Goal: Find specific page/section: Find specific page/section

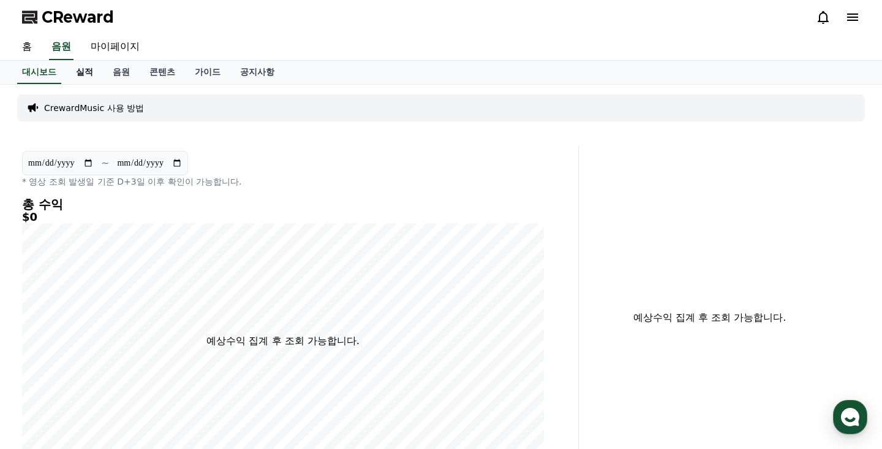
click at [81, 74] on link "실적" at bounding box center [84, 72] width 37 height 23
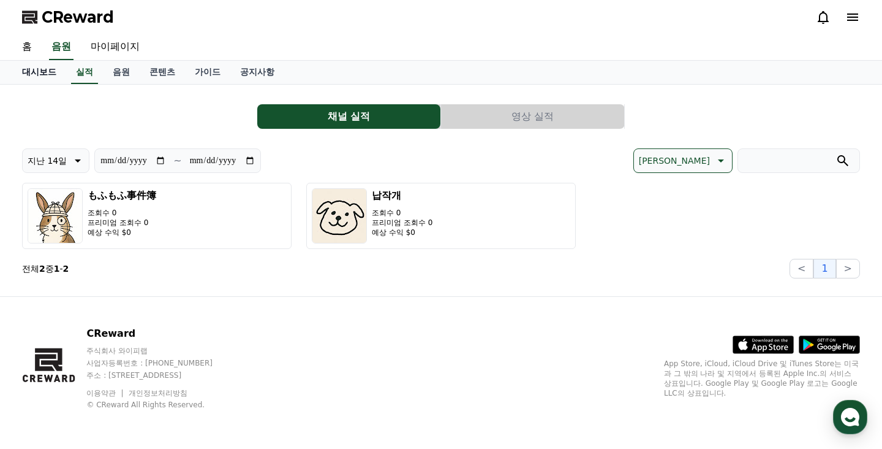
click at [37, 72] on link "대시보드" at bounding box center [39, 72] width 54 height 23
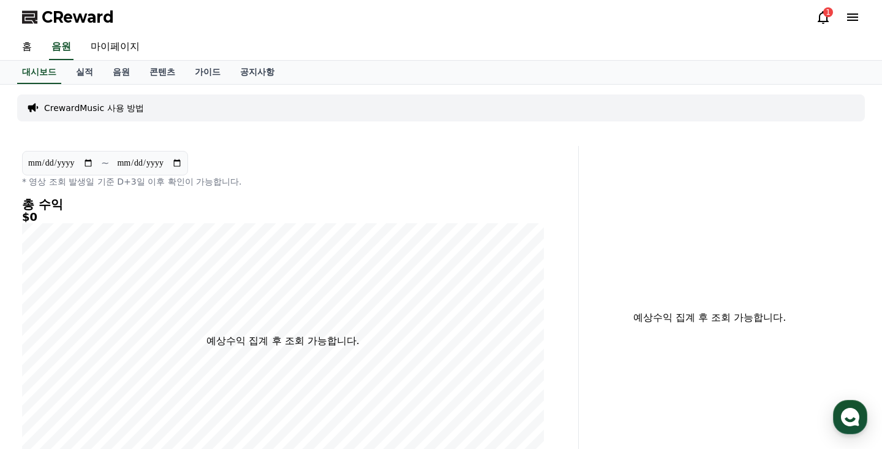
click at [824, 18] on icon at bounding box center [823, 17] width 15 height 15
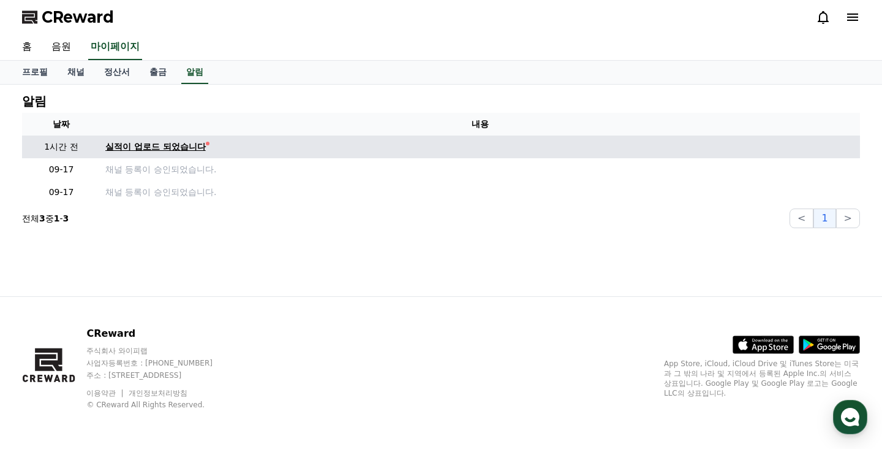
click at [156, 147] on div "실적이 업로드 되었습니다" at bounding box center [155, 146] width 101 height 13
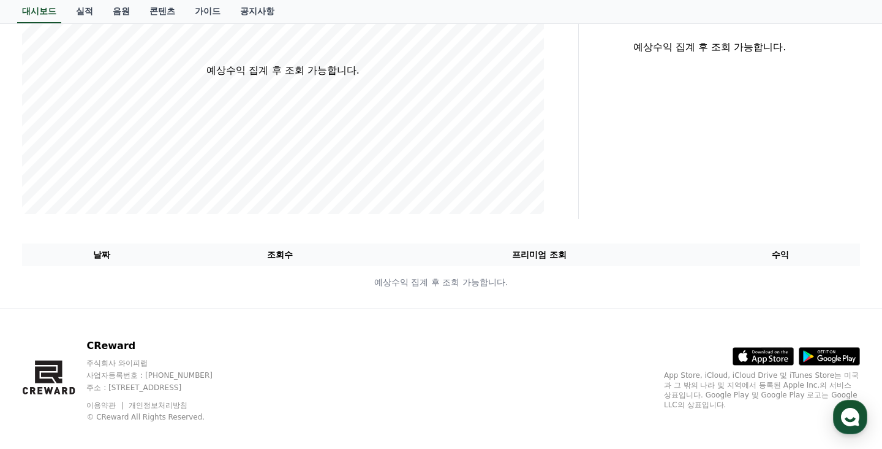
scroll to position [40, 0]
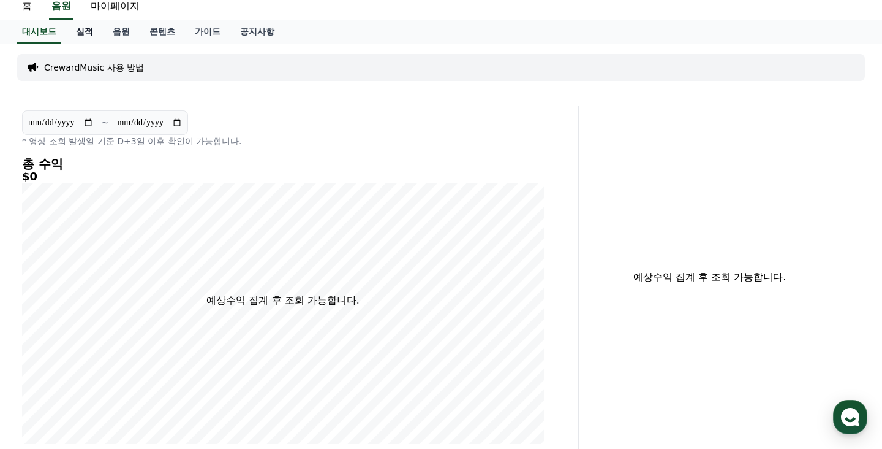
click at [85, 37] on link "실적" at bounding box center [84, 31] width 37 height 23
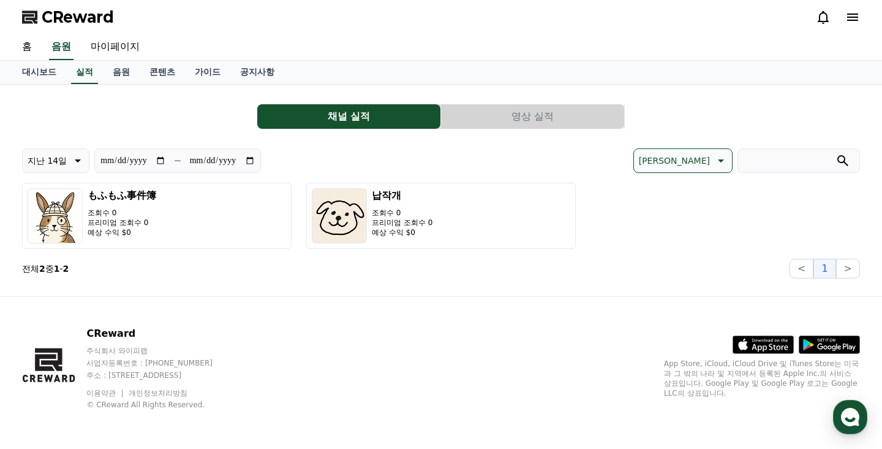
click at [529, 109] on button "영상 실적" at bounding box center [532, 116] width 183 height 25
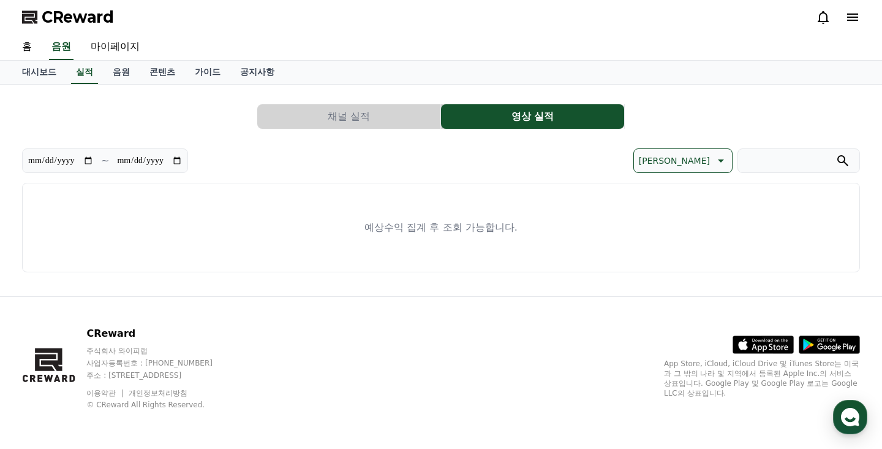
click at [370, 115] on button "채널 실적" at bounding box center [348, 116] width 183 height 25
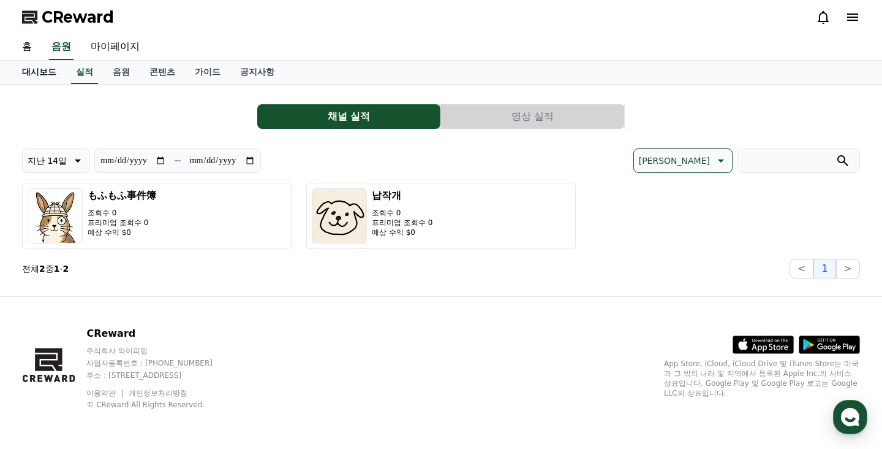
click at [44, 75] on link "대시보드" at bounding box center [39, 72] width 54 height 23
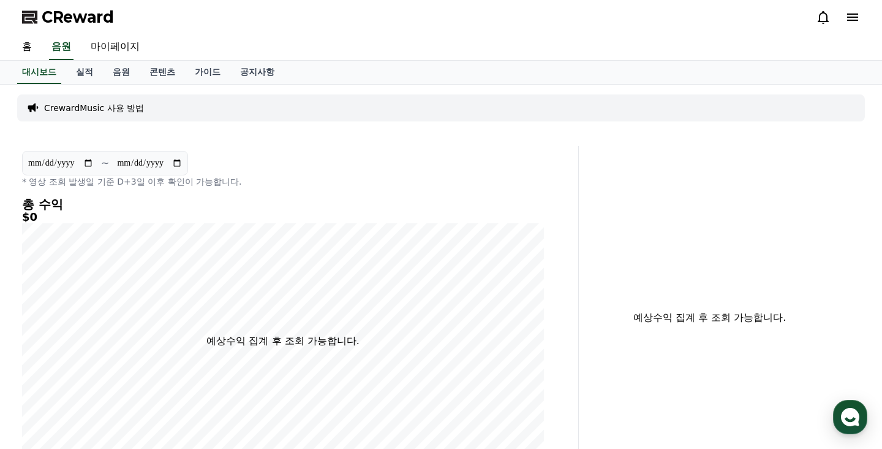
click at [821, 18] on icon at bounding box center [823, 17] width 15 height 15
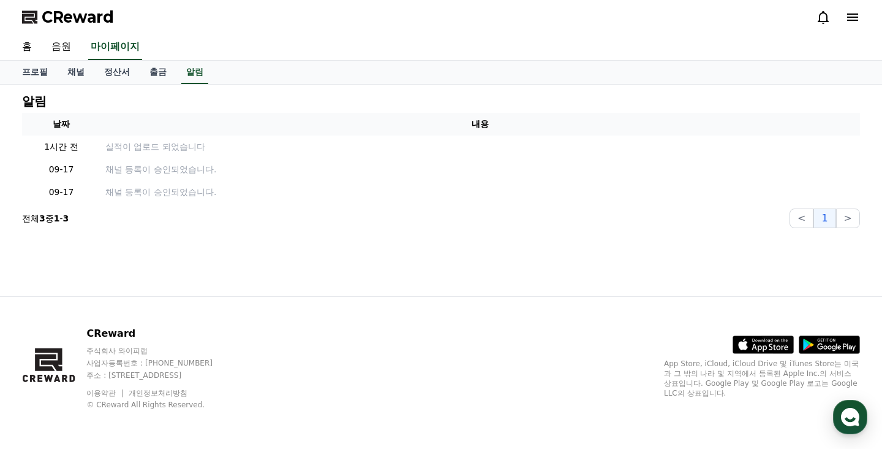
click at [821, 18] on icon at bounding box center [823, 17] width 15 height 15
click at [422, 21] on div "CReward" at bounding box center [441, 17] width 858 height 34
